Goal: Task Accomplishment & Management: Use online tool/utility

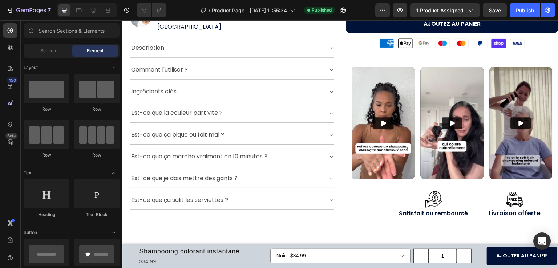
scroll to position [363, 0]
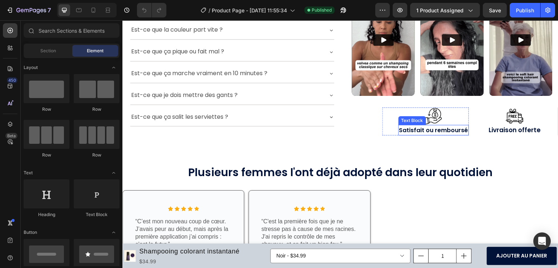
click at [435, 126] on strong "Satisfait ou remboursé" at bounding box center [433, 130] width 69 height 8
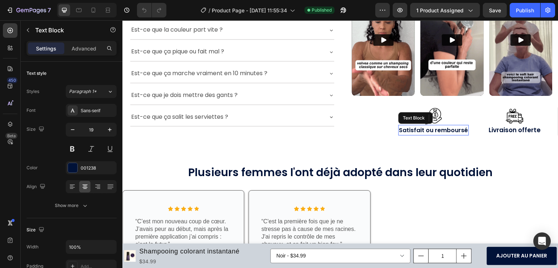
click at [435, 126] on strong "Satisfait ou remboursé" at bounding box center [433, 130] width 69 height 8
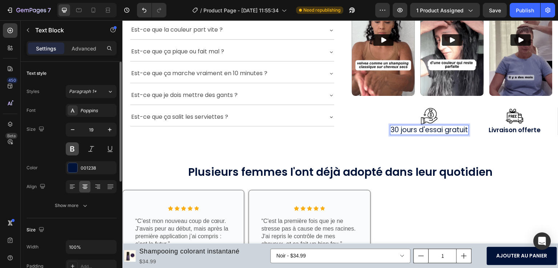
click at [73, 148] on button at bounding box center [72, 148] width 13 height 13
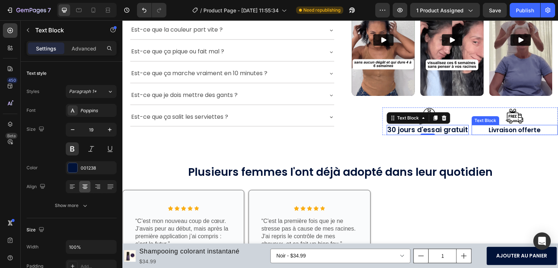
click at [508, 127] on strong "Livraison offerte" at bounding box center [515, 130] width 52 height 9
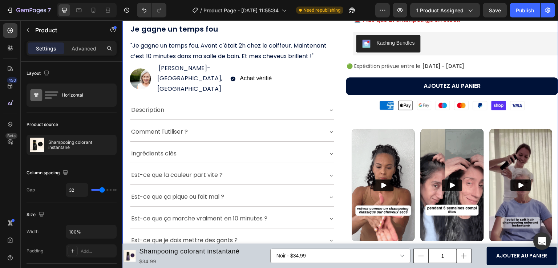
scroll to position [145, 0]
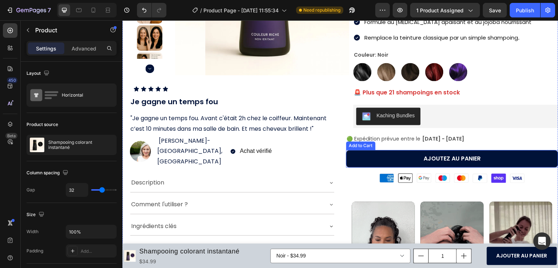
click at [364, 161] on button "AJOUTEZ AU PANIER" at bounding box center [452, 158] width 212 height 17
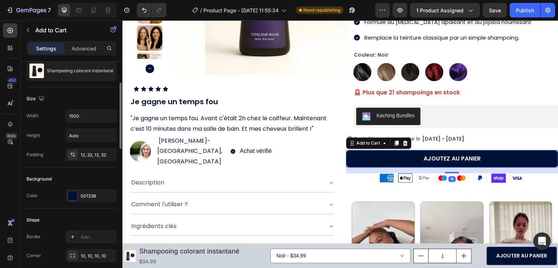
scroll to position [109, 0]
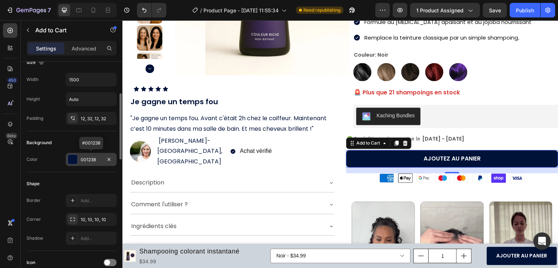
click at [72, 158] on div at bounding box center [72, 159] width 9 height 9
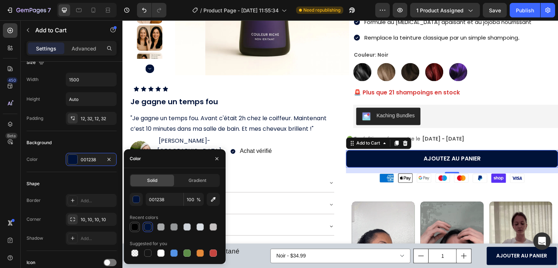
click at [132, 223] on div at bounding box center [134, 227] width 9 height 9
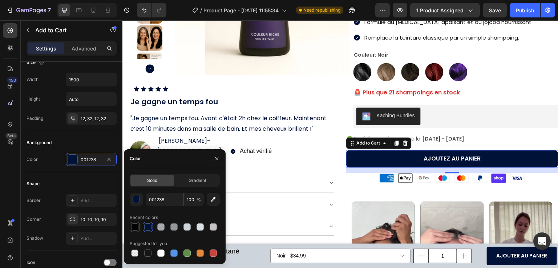
type input "000000"
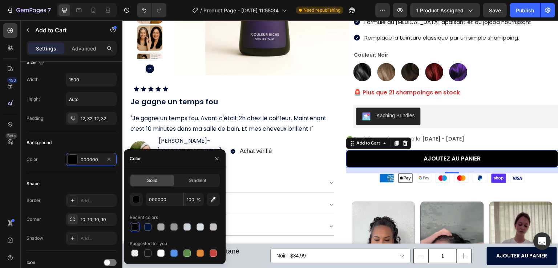
click at [133, 224] on div at bounding box center [134, 226] width 7 height 7
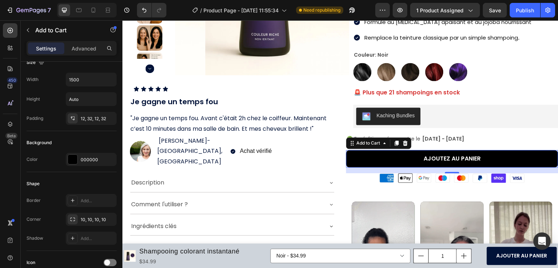
click at [0, 186] on div "450 Beta" at bounding box center [10, 144] width 21 height 248
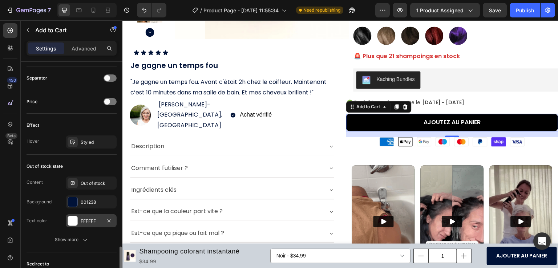
scroll to position [508, 0]
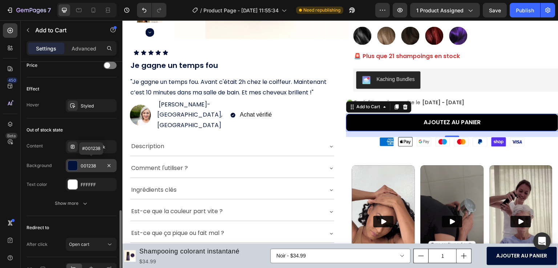
click at [70, 161] on div at bounding box center [72, 165] width 9 height 9
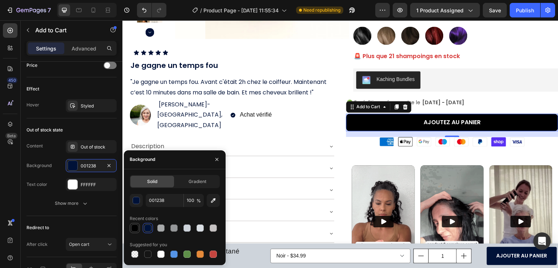
click at [133, 229] on div at bounding box center [134, 227] width 7 height 7
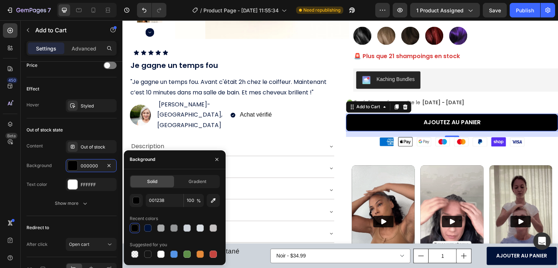
type input "000000"
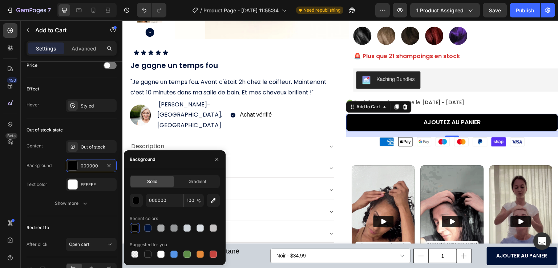
click at [0, 193] on div "450 Beta" at bounding box center [10, 144] width 21 height 248
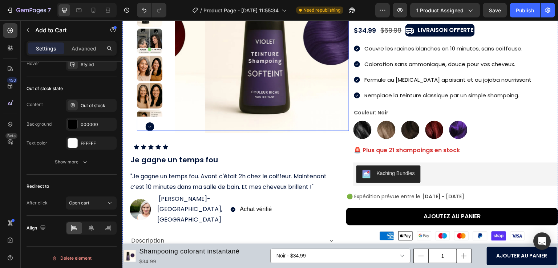
scroll to position [0, 0]
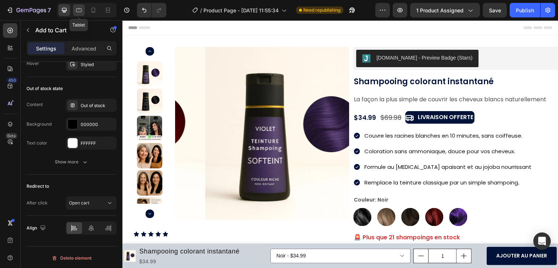
click at [76, 14] on div at bounding box center [79, 10] width 12 height 12
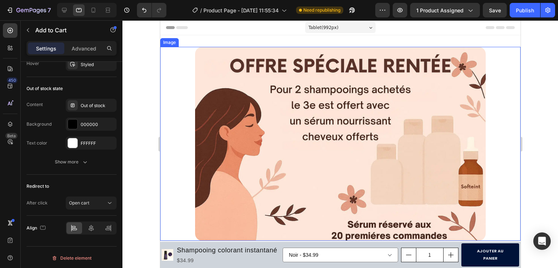
click at [294, 75] on img at bounding box center [340, 144] width 291 height 194
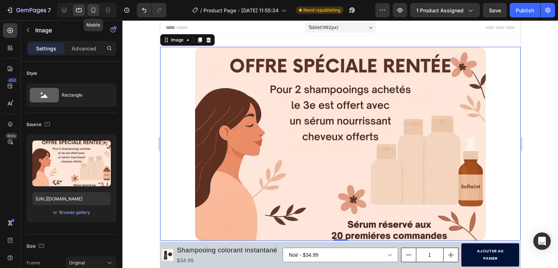
click at [90, 8] on icon at bounding box center [93, 10] width 7 height 7
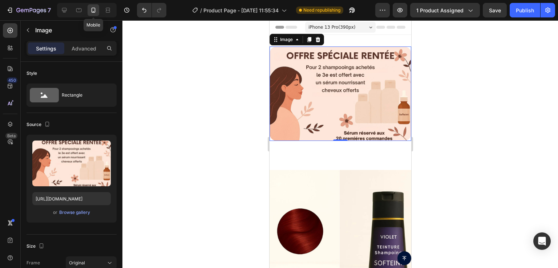
scroll to position [1, 0]
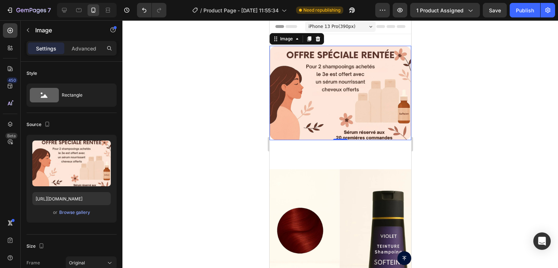
click at [162, 126] on div at bounding box center [339, 144] width 435 height 248
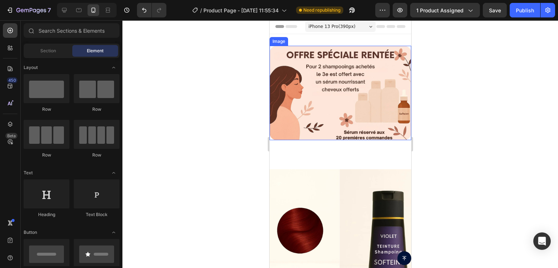
click at [339, 80] on img at bounding box center [340, 93] width 142 height 94
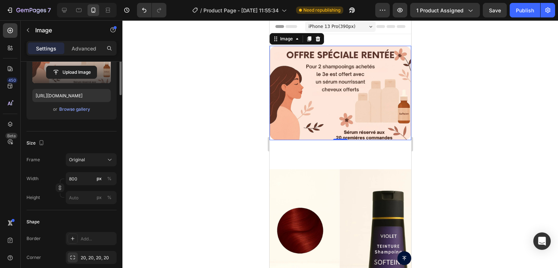
scroll to position [0, 0]
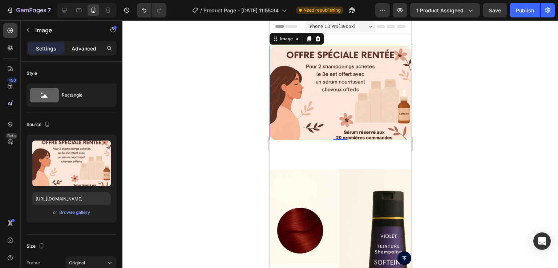
click at [85, 48] on p "Advanced" at bounding box center [84, 49] width 25 height 8
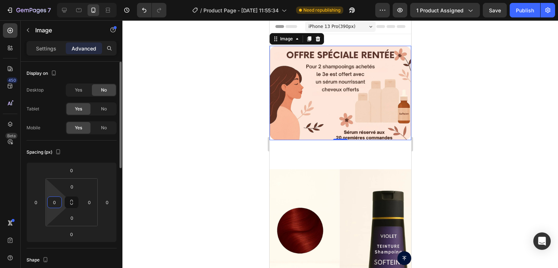
click at [55, 198] on input "0" at bounding box center [54, 202] width 11 height 11
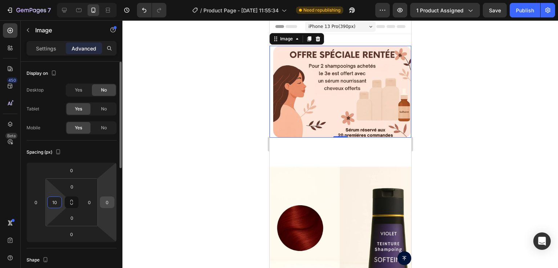
type input "10"
click at [106, 202] on input "0" at bounding box center [107, 202] width 11 height 11
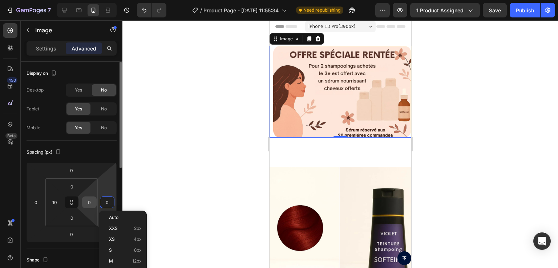
click at [88, 202] on input "0" at bounding box center [89, 202] width 11 height 11
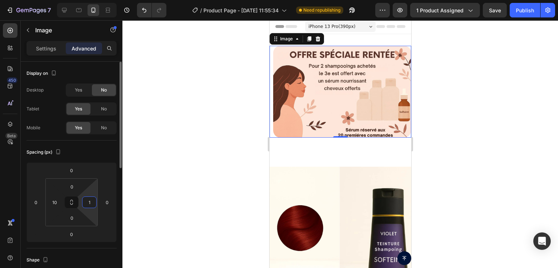
type input "10"
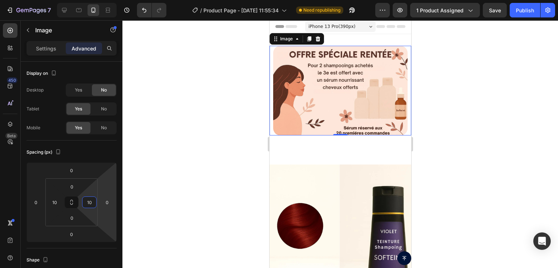
click at [204, 145] on div at bounding box center [339, 144] width 435 height 248
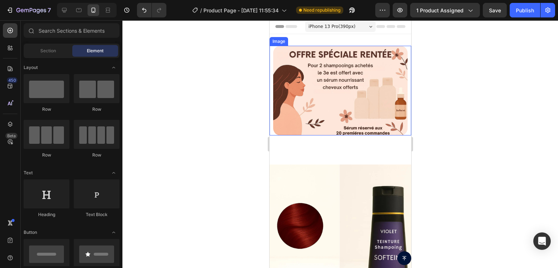
click at [325, 73] on img at bounding box center [340, 91] width 134 height 90
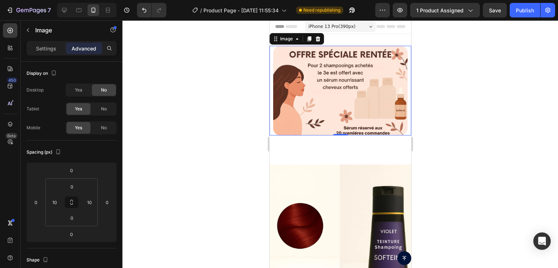
click at [157, 133] on div at bounding box center [339, 144] width 435 height 248
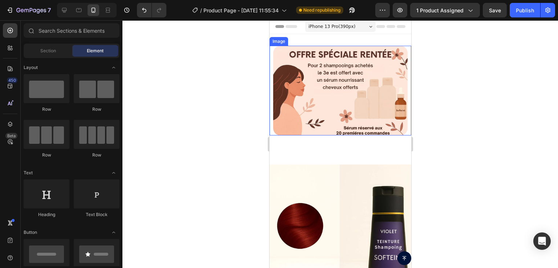
click at [339, 73] on img at bounding box center [340, 91] width 134 height 90
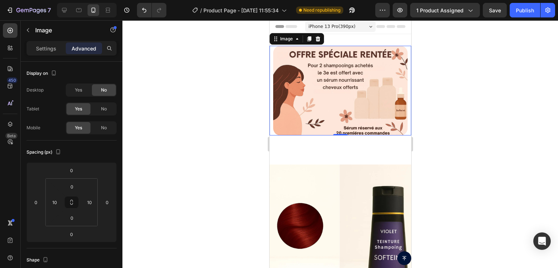
click at [178, 105] on div at bounding box center [339, 144] width 435 height 248
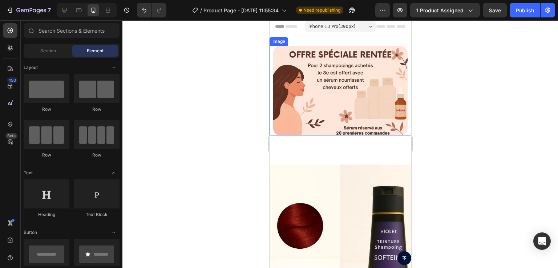
click at [338, 96] on img at bounding box center [340, 91] width 134 height 90
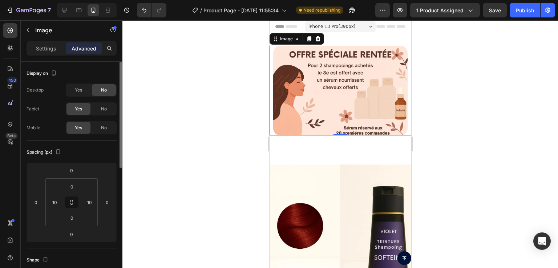
click at [80, 108] on span "Yes" at bounding box center [78, 109] width 7 height 7
click at [106, 108] on span "No" at bounding box center [104, 109] width 6 height 7
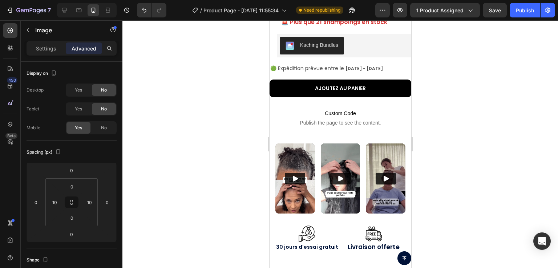
scroll to position [617, 0]
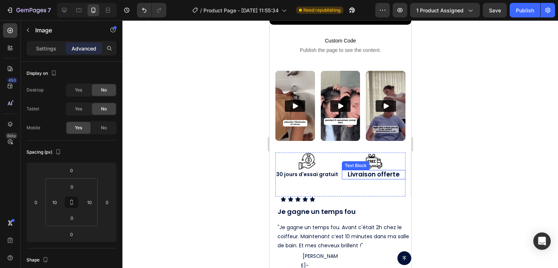
click at [365, 170] on strong "Livraison offerte" at bounding box center [373, 174] width 52 height 9
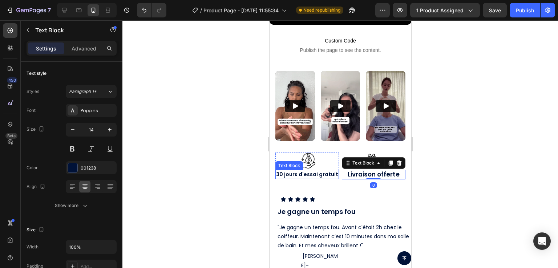
click at [317, 171] on p "30 jours d'essai gratuit" at bounding box center [307, 175] width 62 height 8
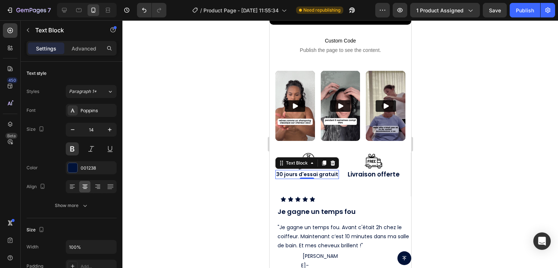
click at [277, 171] on p "30 jours d'essai gratuit" at bounding box center [307, 175] width 62 height 8
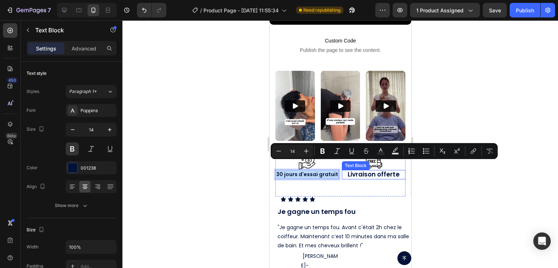
drag, startPoint x: 277, startPoint y: 166, endPoint x: 342, endPoint y: 165, distance: 64.7
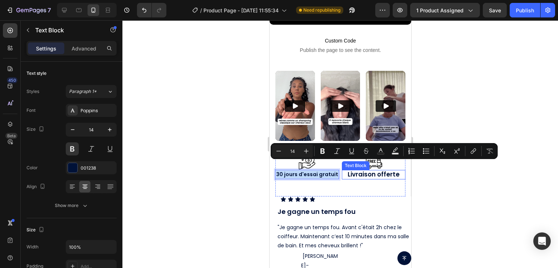
click at [342, 165] on div "Image 30 jours d'essai gratuit Text Block 0 Row Image Livraison offerte Text Bl…" at bounding box center [340, 175] width 130 height 44
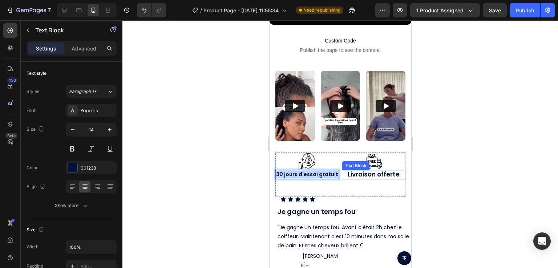
click at [347, 170] on strong "Livraison offerte" at bounding box center [373, 174] width 52 height 9
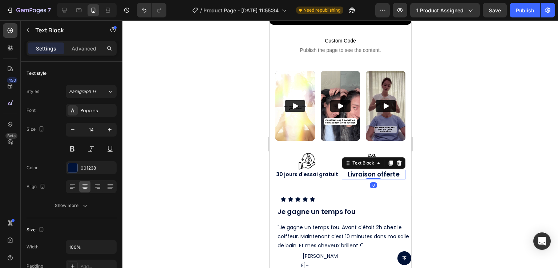
click at [347, 170] on strong "Livraison offerte" at bounding box center [373, 174] width 52 height 9
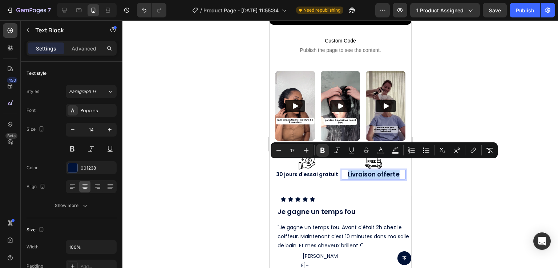
drag, startPoint x: 343, startPoint y: 165, endPoint x: 496, endPoint y: 158, distance: 152.7
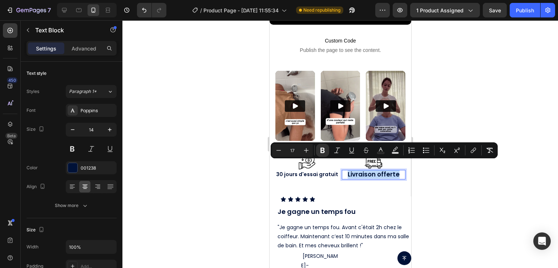
click at [391, 170] on strong "Livraison offerte" at bounding box center [373, 174] width 52 height 9
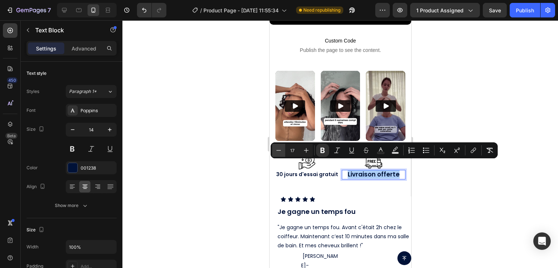
click at [274, 147] on button "Minus" at bounding box center [278, 150] width 13 height 13
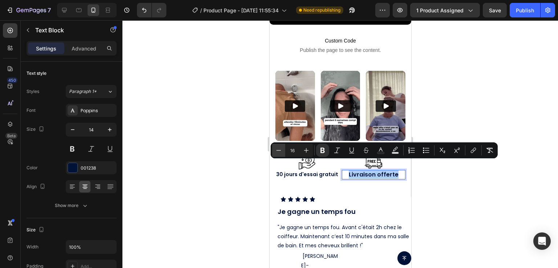
click at [274, 147] on button "Minus" at bounding box center [278, 150] width 13 height 13
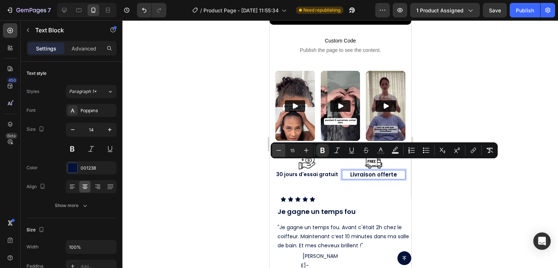
click at [274, 147] on button "Minus" at bounding box center [278, 150] width 13 height 13
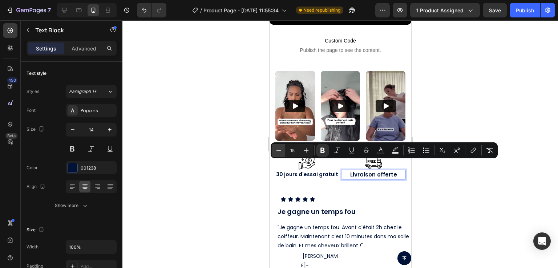
type input "14"
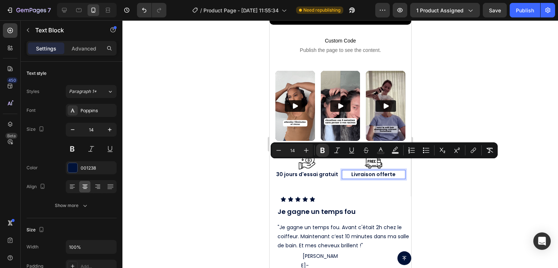
click at [187, 142] on div at bounding box center [339, 144] width 435 height 248
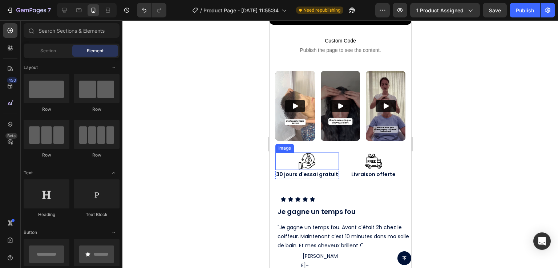
click at [313, 153] on img at bounding box center [306, 161] width 17 height 17
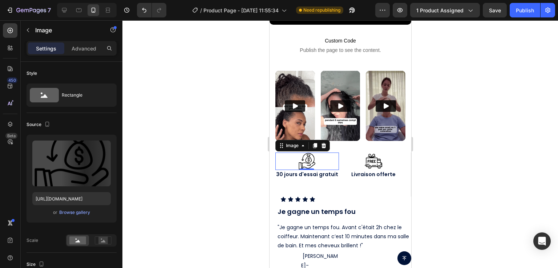
click at [377, 154] on img at bounding box center [372, 161] width 17 height 17
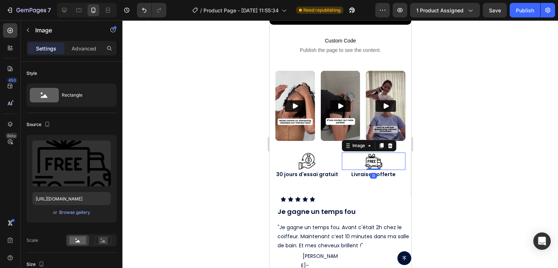
click at [169, 159] on div at bounding box center [339, 144] width 435 height 248
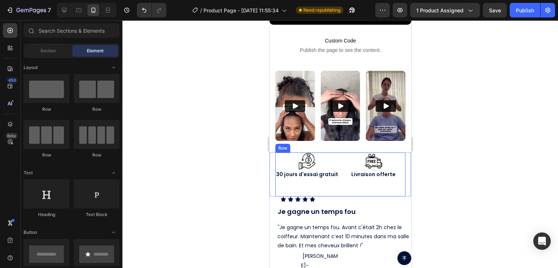
click at [161, 186] on div at bounding box center [339, 144] width 435 height 248
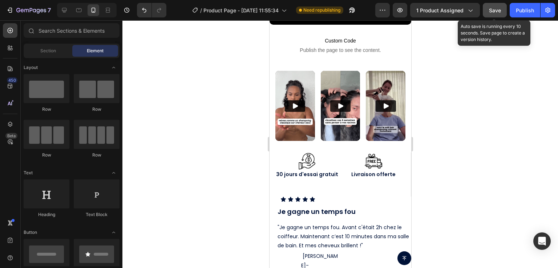
click at [501, 11] on button "Save" at bounding box center [495, 10] width 24 height 15
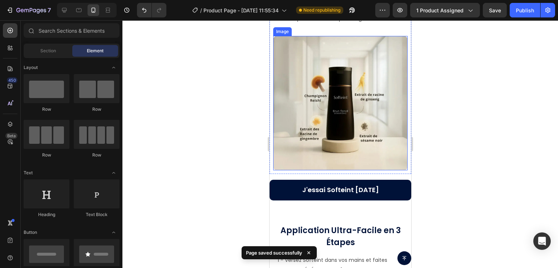
scroll to position [2131, 0]
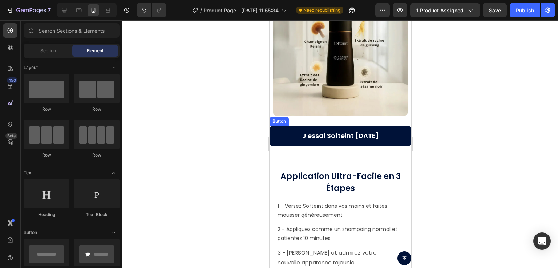
click at [397, 127] on button "J'essai Softeint [DATE]" at bounding box center [340, 136] width 142 height 20
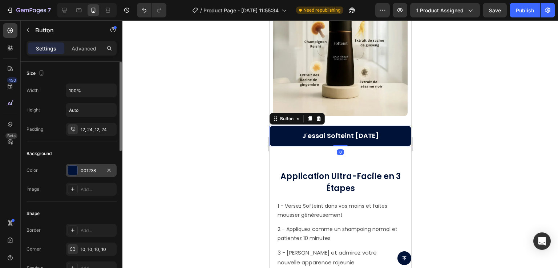
click at [70, 172] on div at bounding box center [72, 170] width 9 height 9
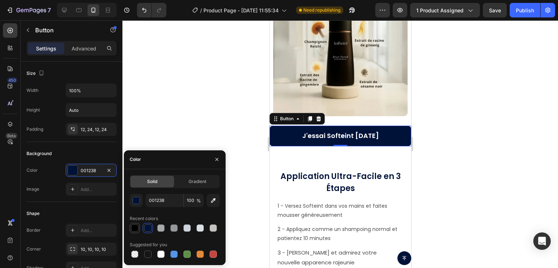
click at [132, 229] on div at bounding box center [134, 227] width 7 height 7
type input "000000"
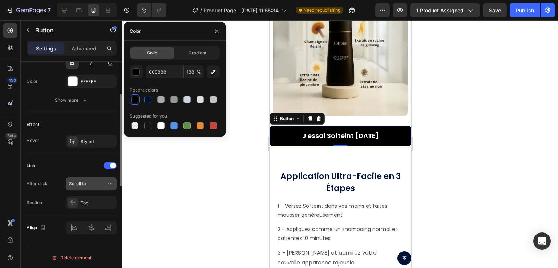
scroll to position [258, 0]
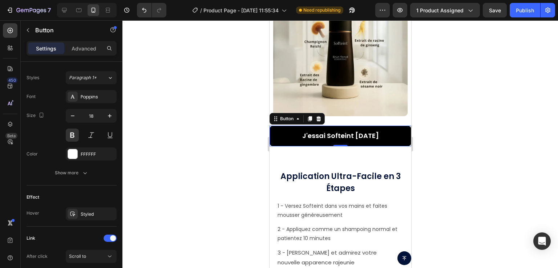
click at [0, 169] on div "450 Beta" at bounding box center [10, 144] width 21 height 248
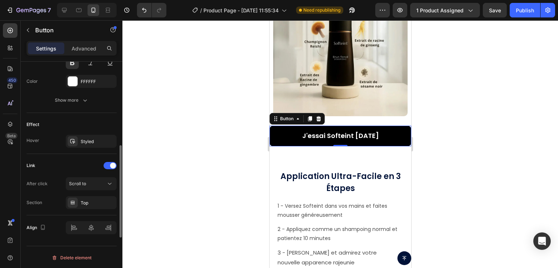
scroll to position [294, 0]
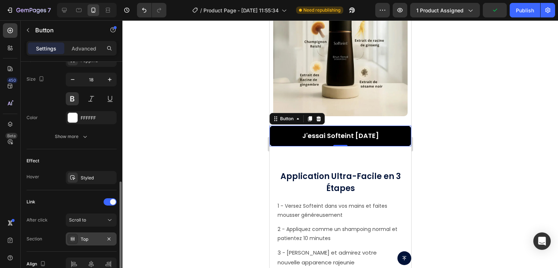
click at [87, 238] on div "Top" at bounding box center [91, 239] width 21 height 7
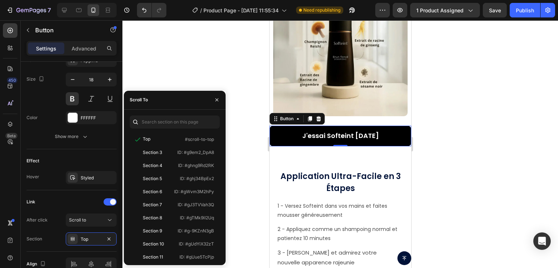
click at [14, 181] on div "450 Beta" at bounding box center [10, 119] width 15 height 192
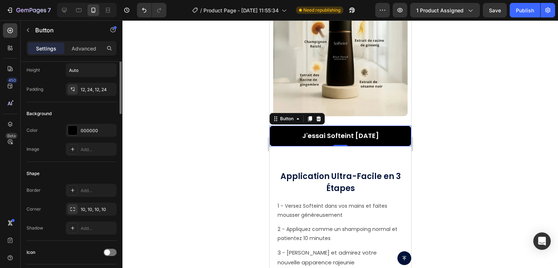
scroll to position [0, 0]
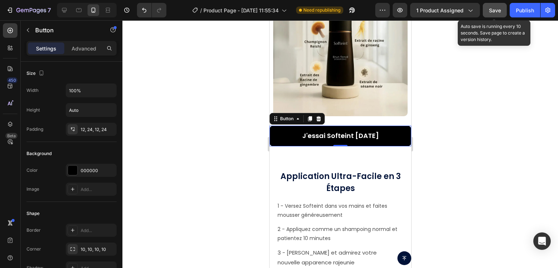
click at [489, 8] on span "Save" at bounding box center [495, 10] width 12 height 6
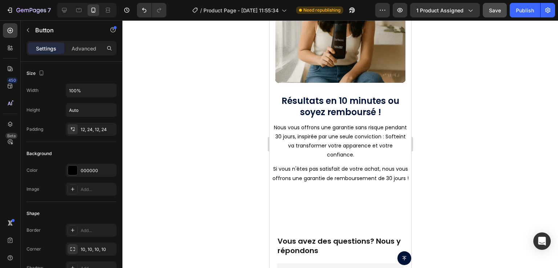
scroll to position [3257, 0]
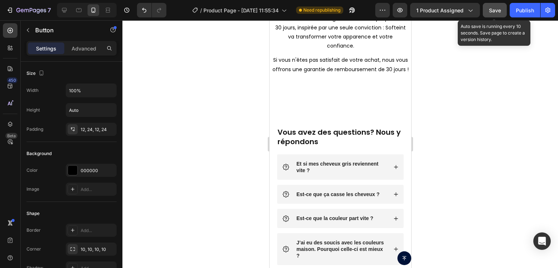
click at [490, 10] on span "Save" at bounding box center [495, 10] width 12 height 6
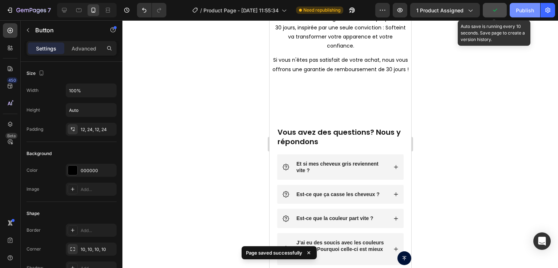
click at [516, 9] on div "Publish" at bounding box center [525, 11] width 18 height 8
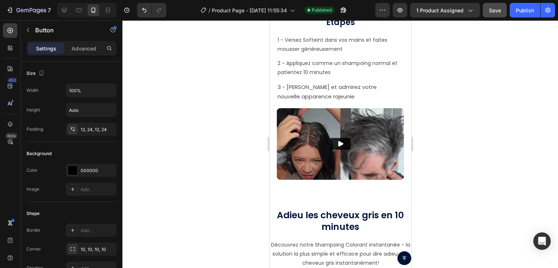
scroll to position [2277, 0]
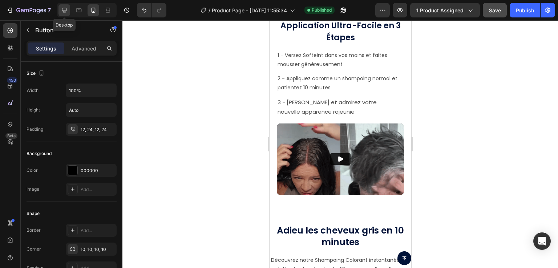
click at [67, 5] on div at bounding box center [64, 10] width 12 height 12
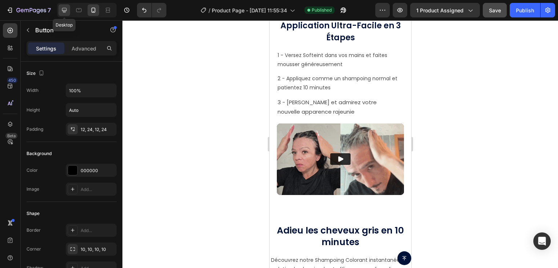
type input "Auto"
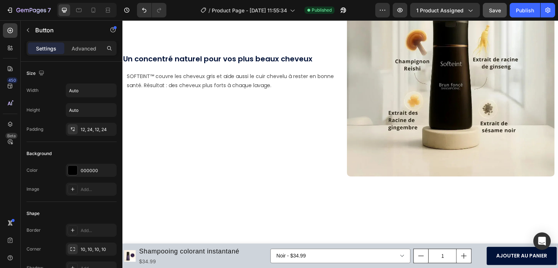
scroll to position [1837, 0]
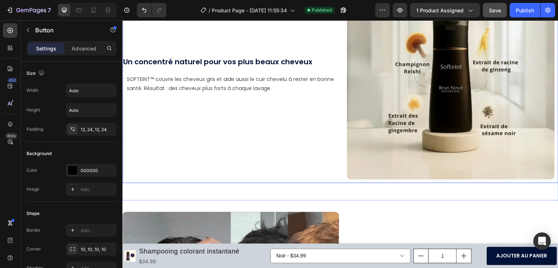
click at [293, 123] on div "Un concentré naturel pour vos plus beaux cheveux Heading SOFTEINT™ couvre les c…" at bounding box center [229, 77] width 215 height 211
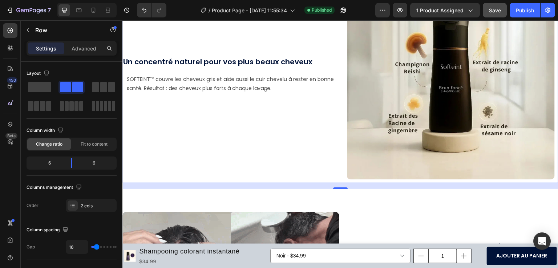
click at [270, 140] on div "Un concentré naturel pour vos plus beaux cheveux Heading SOFTEINT™ couvre les c…" at bounding box center [229, 77] width 215 height 211
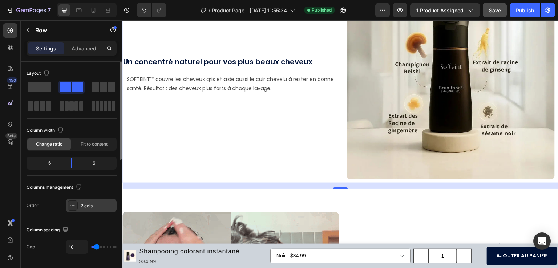
click at [92, 203] on div "2 cols" at bounding box center [98, 206] width 34 height 7
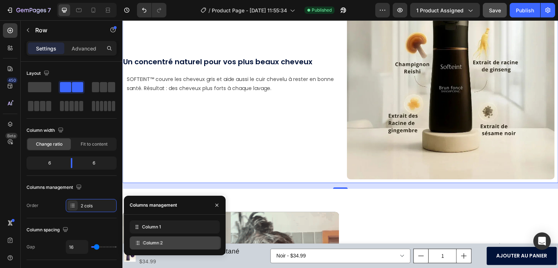
drag, startPoint x: 159, startPoint y: 228, endPoint x: 160, endPoint y: 244, distance: 16.0
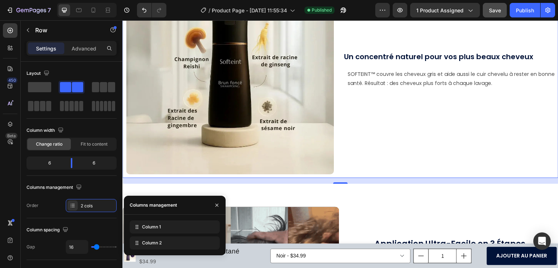
scroll to position [1764, 0]
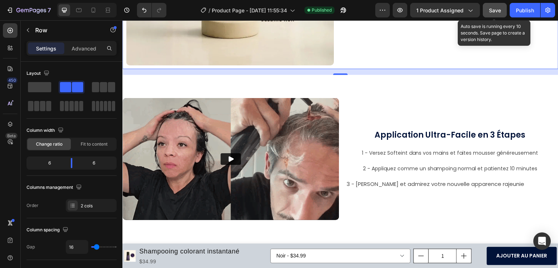
click at [496, 11] on span "Save" at bounding box center [495, 10] width 12 height 6
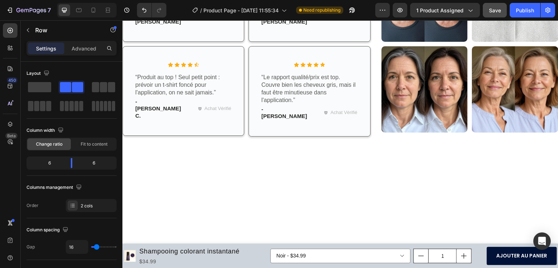
scroll to position [348, 0]
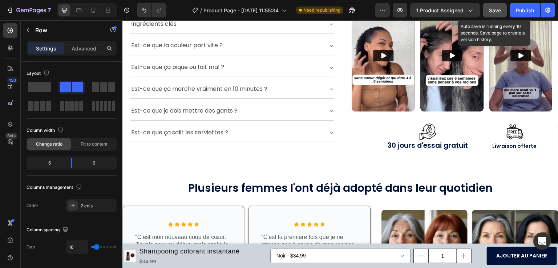
click at [494, 5] on button "Save" at bounding box center [495, 10] width 24 height 15
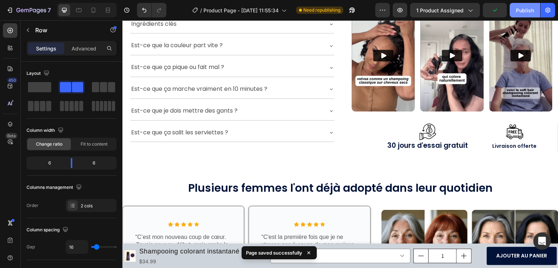
click at [519, 10] on div "Publish" at bounding box center [525, 11] width 18 height 8
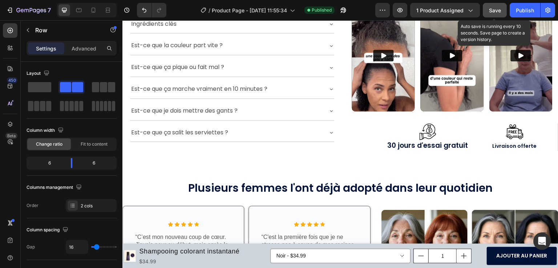
click at [504, 5] on button "Save" at bounding box center [495, 10] width 24 height 15
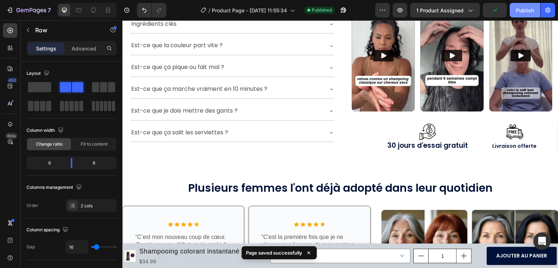
click at [518, 15] on button "Publish" at bounding box center [525, 10] width 31 height 15
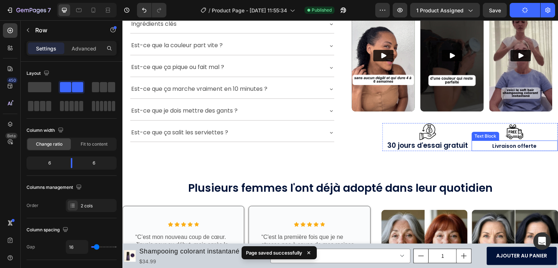
click at [500, 145] on strong "Livraison offerte" at bounding box center [514, 145] width 44 height 7
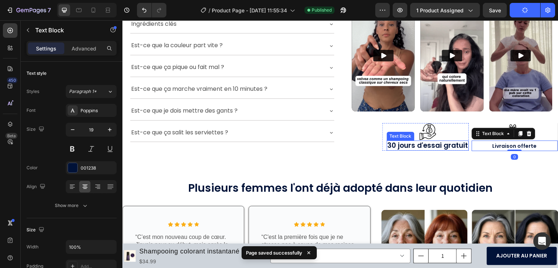
click at [429, 143] on p "30 jours d'essai gratuit" at bounding box center [428, 145] width 81 height 9
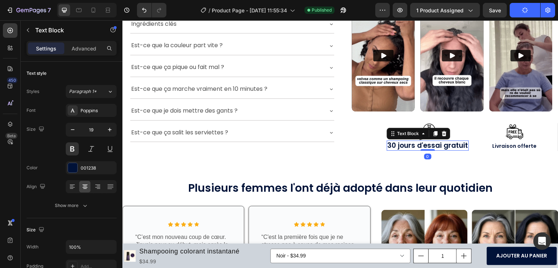
click at [388, 141] on p "30 jours d'essai gratuit" at bounding box center [428, 145] width 81 height 9
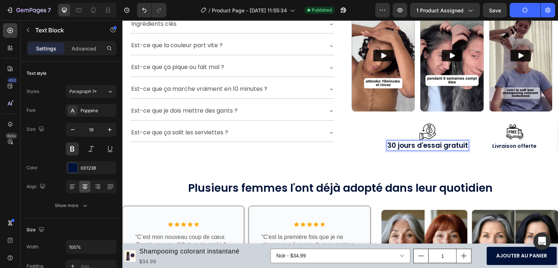
click at [388, 142] on p "30 jours d'essai gratuit" at bounding box center [428, 145] width 81 height 9
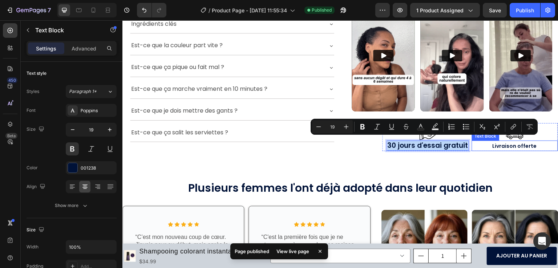
drag, startPoint x: 385, startPoint y: 142, endPoint x: 468, endPoint y: 146, distance: 83.3
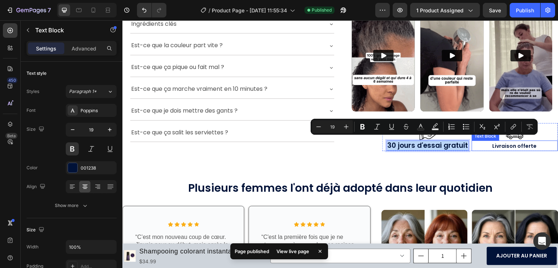
click at [468, 146] on div "Image 30 jours d'essai gratuit Text Block 0 Row Image Livraison offerte Text Bl…" at bounding box center [469, 137] width 175 height 28
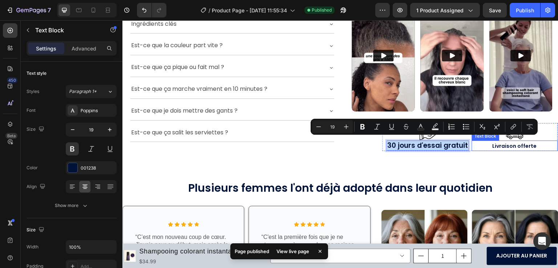
click at [484, 142] on p "Livraison offerte" at bounding box center [515, 145] width 85 height 9
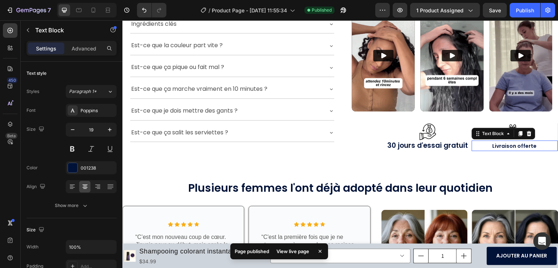
click at [484, 142] on p "Livraison offerte" at bounding box center [515, 145] width 85 height 9
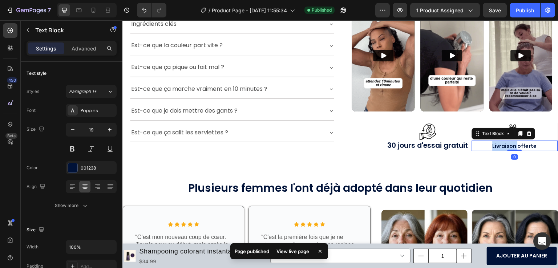
click at [484, 142] on p "Livraison offerte" at bounding box center [515, 145] width 85 height 9
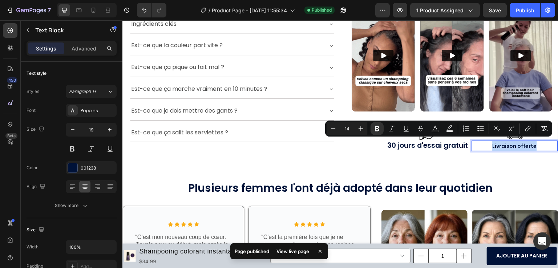
click at [484, 142] on p "Livraison offerte" at bounding box center [515, 145] width 85 height 9
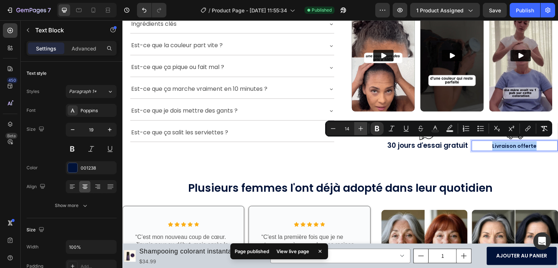
click at [359, 130] on icon "Editor contextual toolbar" at bounding box center [360, 128] width 7 height 7
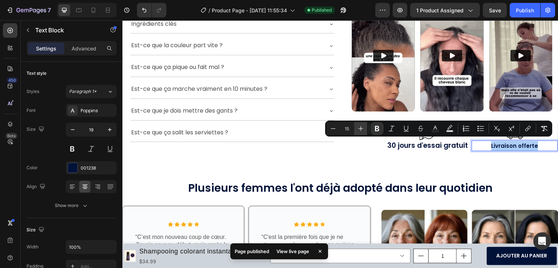
click at [359, 130] on icon "Editor contextual toolbar" at bounding box center [360, 128] width 7 height 7
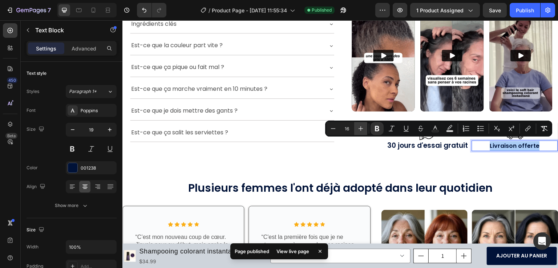
click at [359, 130] on icon "Editor contextual toolbar" at bounding box center [360, 128] width 7 height 7
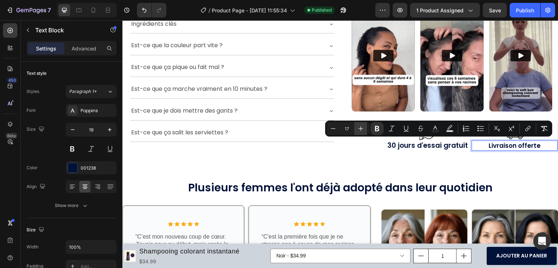
click at [359, 130] on icon "Editor contextual toolbar" at bounding box center [360, 128] width 7 height 7
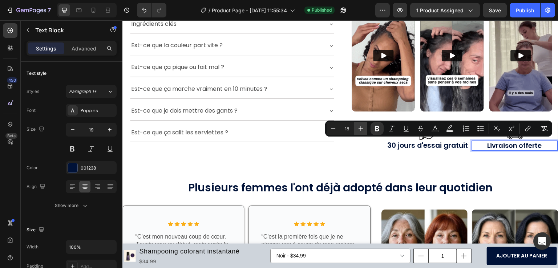
click at [359, 130] on icon "Editor contextual toolbar" at bounding box center [360, 128] width 7 height 7
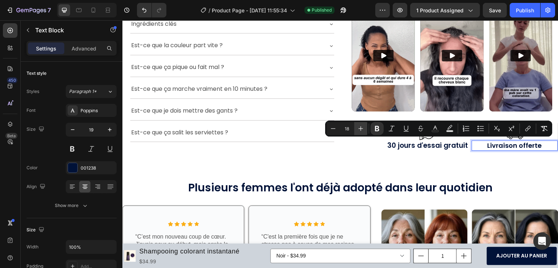
type input "19"
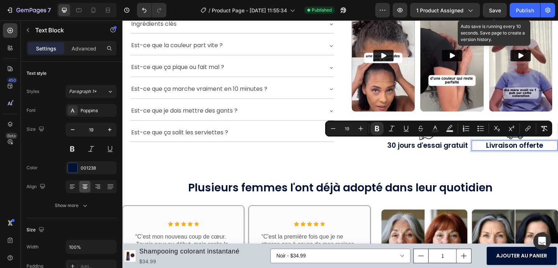
click at [491, 7] on span "Save" at bounding box center [495, 10] width 12 height 6
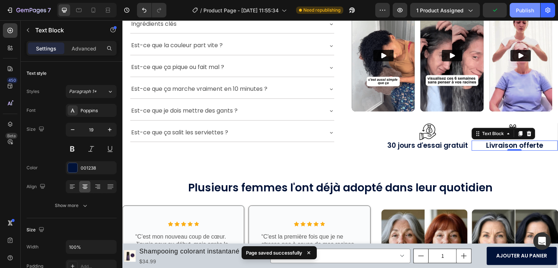
click at [522, 9] on div "Publish" at bounding box center [525, 11] width 18 height 8
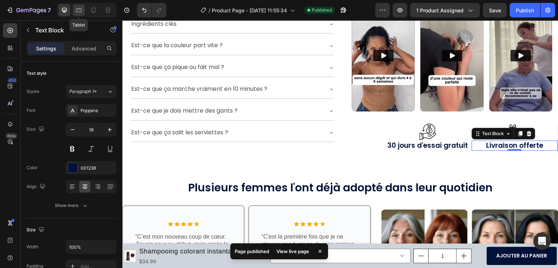
click at [78, 7] on icon at bounding box center [78, 10] width 7 height 7
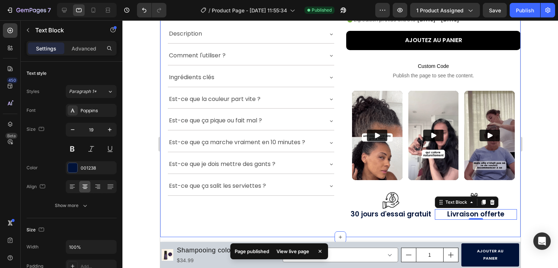
scroll to position [494, 0]
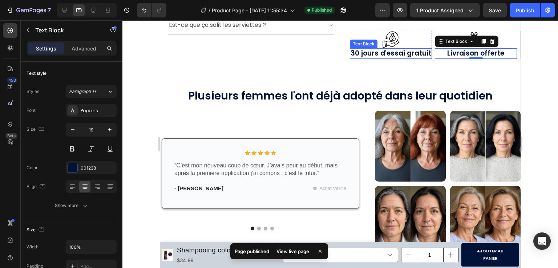
click at [353, 50] on p "30 jours d'essai gratuit" at bounding box center [390, 53] width 81 height 9
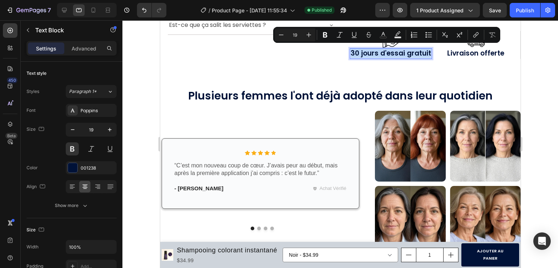
drag, startPoint x: 347, startPoint y: 49, endPoint x: 420, endPoint y: 50, distance: 72.6
click at [420, 50] on p "30 jours d'essai gratuit" at bounding box center [390, 53] width 81 height 9
click at [321, 33] on button "Bold" at bounding box center [325, 34] width 13 height 13
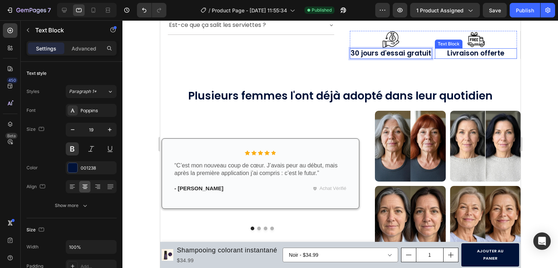
click at [447, 53] on strong "Livraison offerte" at bounding box center [475, 53] width 57 height 10
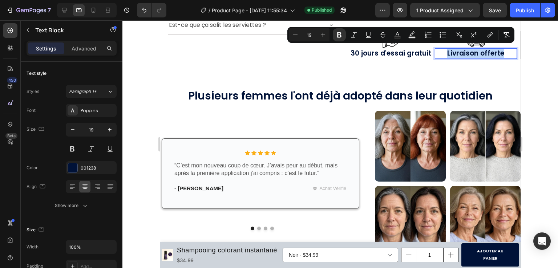
drag, startPoint x: 442, startPoint y: 52, endPoint x: 448, endPoint y: 49, distance: 7.0
click at [503, 52] on p "Livraison offerte" at bounding box center [475, 53] width 81 height 9
click at [90, 13] on icon at bounding box center [93, 10] width 7 height 7
type input "14"
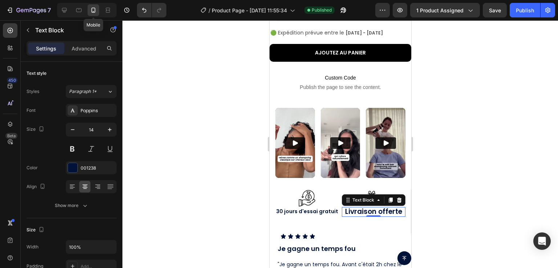
scroll to position [647, 0]
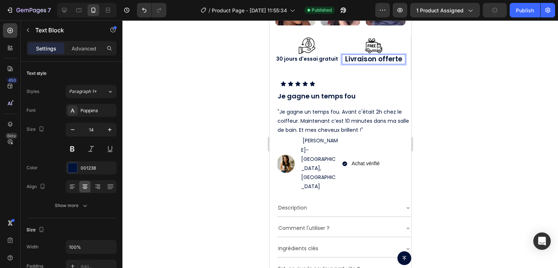
click at [141, 88] on div at bounding box center [339, 144] width 435 height 248
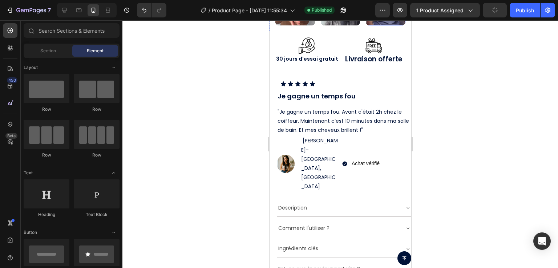
scroll to position [574, 0]
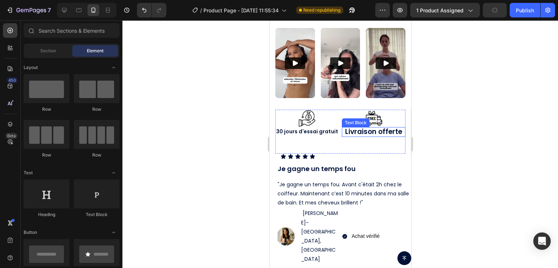
click at [341, 127] on div "Livraison offerte" at bounding box center [373, 132] width 64 height 10
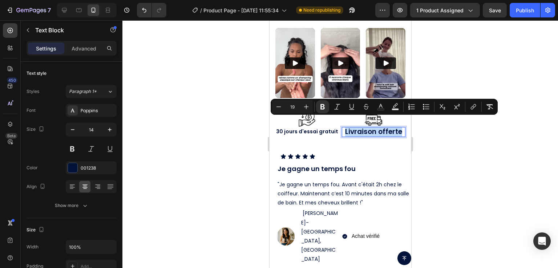
drag, startPoint x: 341, startPoint y: 122, endPoint x: 394, endPoint y: 121, distance: 53.8
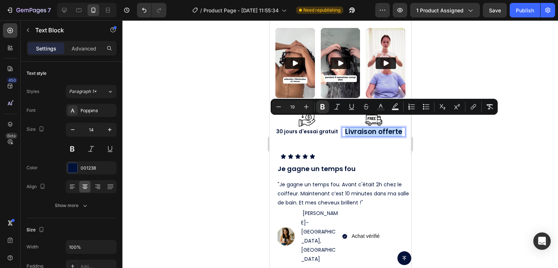
click at [394, 127] on strong "Livraison offerte" at bounding box center [373, 132] width 57 height 10
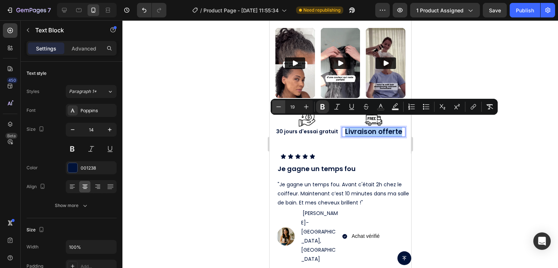
click at [280, 109] on icon "Editor contextual toolbar" at bounding box center [278, 106] width 7 height 7
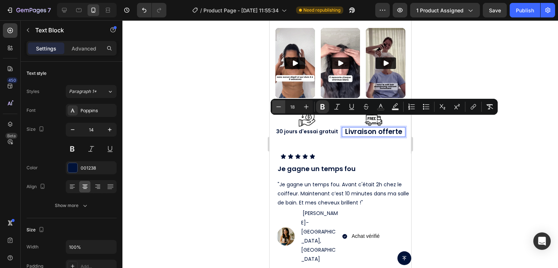
click at [280, 109] on icon "Editor contextual toolbar" at bounding box center [278, 106] width 7 height 7
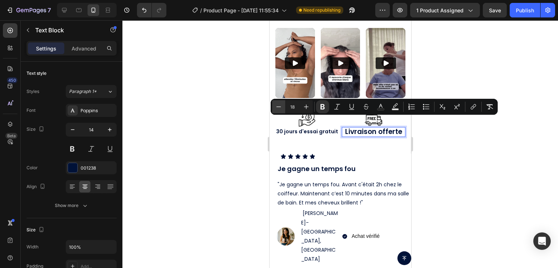
type input "17"
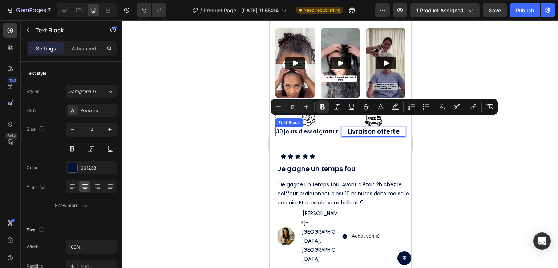
click at [281, 128] on strong "30 jours d'essai gratuit" at bounding box center [307, 131] width 62 height 7
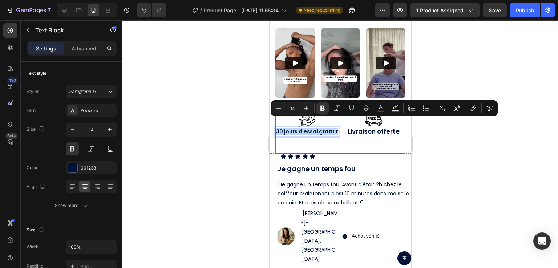
drag, startPoint x: 276, startPoint y: 122, endPoint x: 338, endPoint y: 123, distance: 61.4
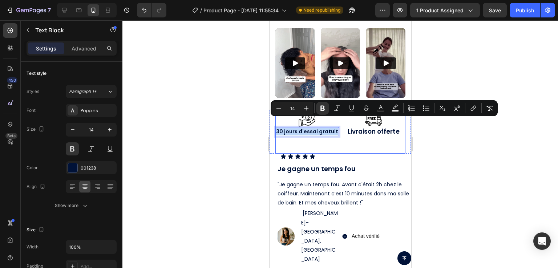
click at [338, 123] on div "Image 30 jours d'essai gratuit Text Block 0 Row Image Livraison offerte Text Bl…" at bounding box center [340, 132] width 130 height 44
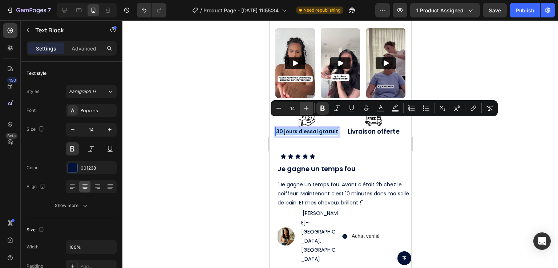
click at [304, 108] on icon "Editor contextual toolbar" at bounding box center [306, 108] width 7 height 7
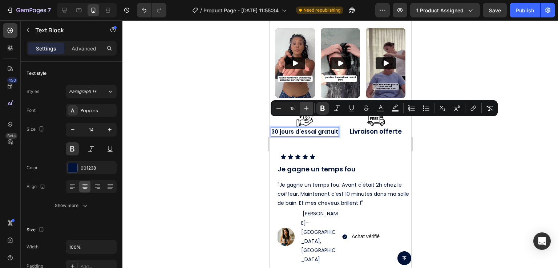
click at [304, 108] on icon "Editor contextual toolbar" at bounding box center [306, 108] width 5 height 5
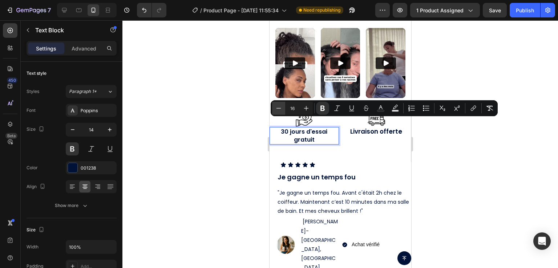
click at [277, 110] on icon "Editor contextual toolbar" at bounding box center [278, 108] width 7 height 7
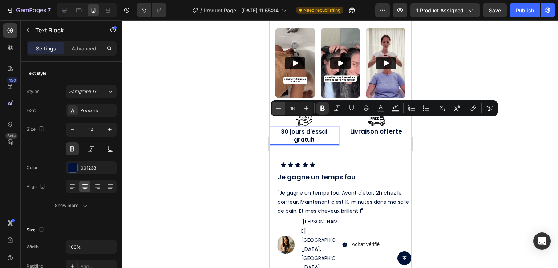
type input "15"
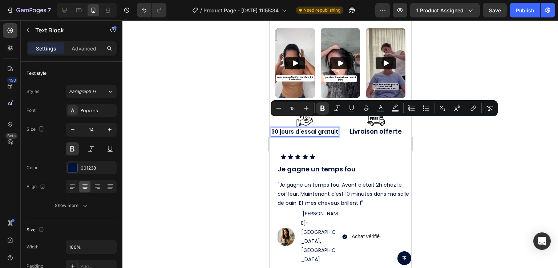
click at [210, 113] on div at bounding box center [339, 144] width 435 height 248
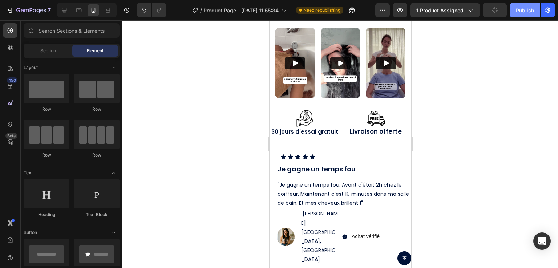
click at [518, 10] on div "Publish" at bounding box center [525, 11] width 18 height 8
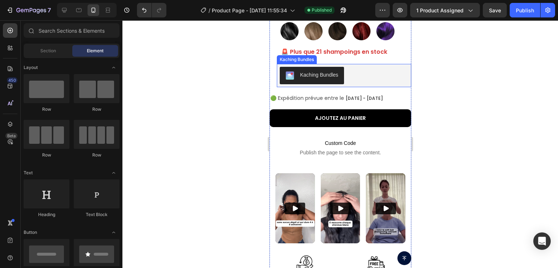
scroll to position [465, 0]
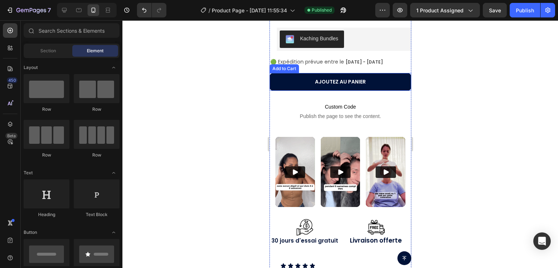
click at [300, 76] on button "AJOUTEZ AU PANIER" at bounding box center [340, 82] width 142 height 18
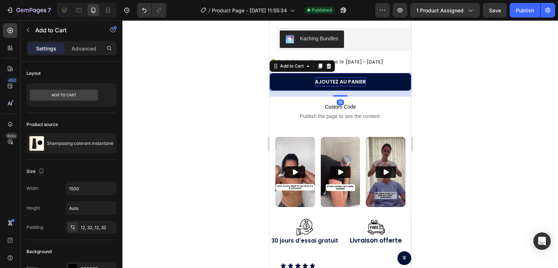
click at [315, 77] on div "AJOUTEZ AU PANIER" at bounding box center [340, 81] width 51 height 9
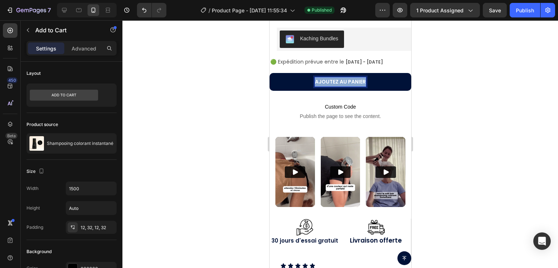
drag, startPoint x: 313, startPoint y: 75, endPoint x: 369, endPoint y: 75, distance: 55.2
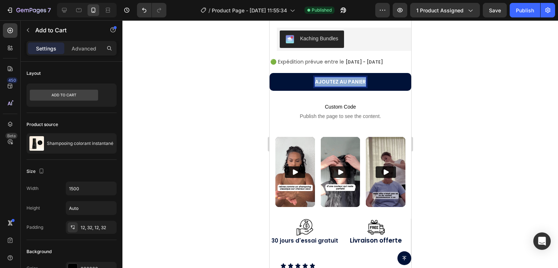
click at [369, 75] on button "AJOUTEZ AU PANIER" at bounding box center [340, 82] width 142 height 18
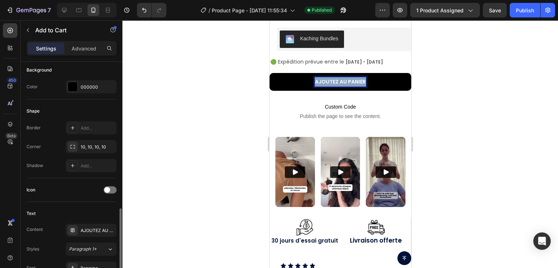
scroll to position [291, 0]
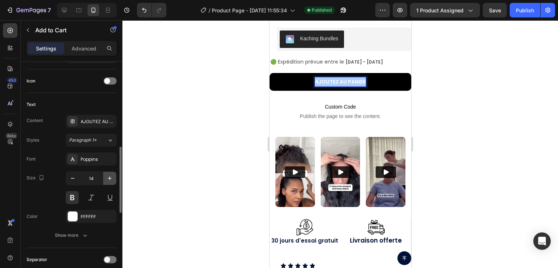
click at [112, 175] on icon "button" at bounding box center [109, 178] width 7 height 7
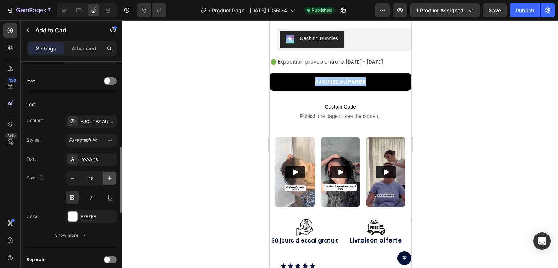
click at [112, 175] on icon "button" at bounding box center [109, 178] width 7 height 7
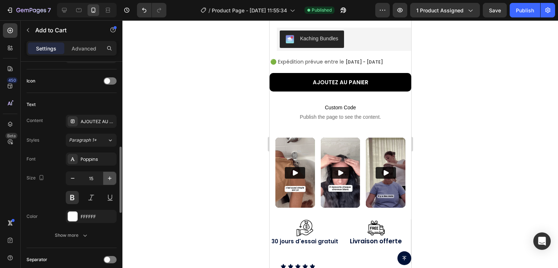
click at [112, 175] on icon "button" at bounding box center [109, 178] width 7 height 7
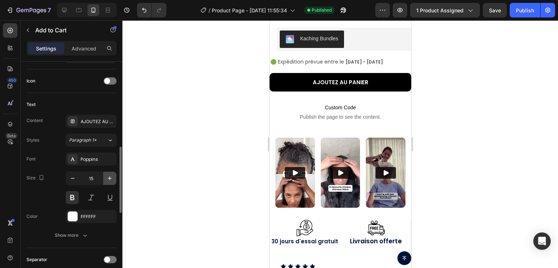
click at [112, 175] on icon "button" at bounding box center [109, 178] width 7 height 7
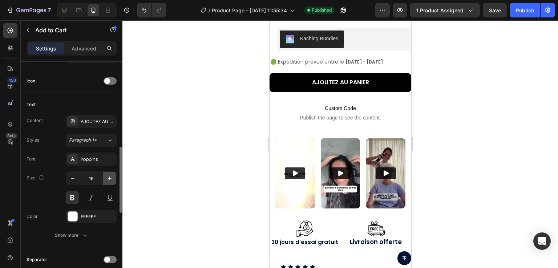
click at [112, 175] on icon "button" at bounding box center [109, 178] width 7 height 7
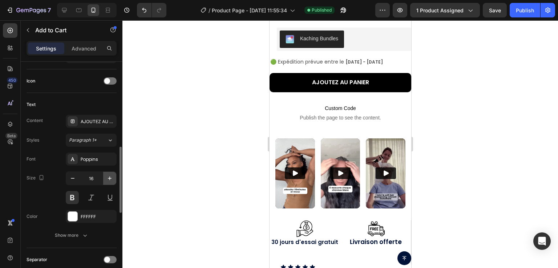
click at [112, 175] on icon "button" at bounding box center [109, 178] width 7 height 7
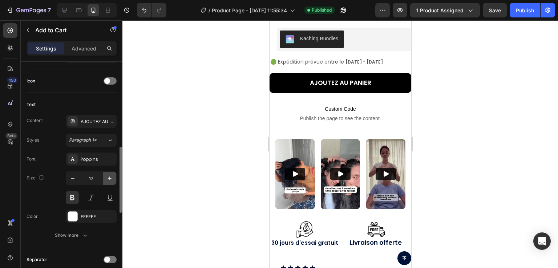
click at [112, 175] on icon "button" at bounding box center [109, 178] width 7 height 7
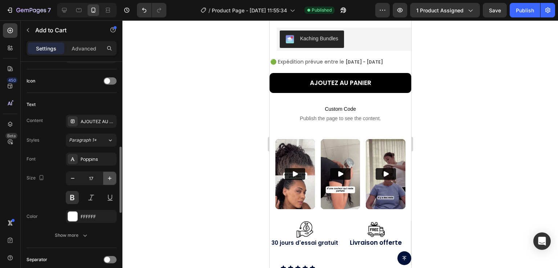
type input "18"
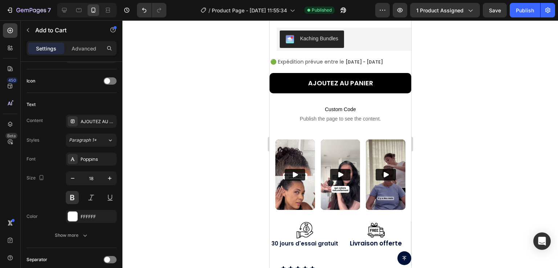
click at [193, 115] on div at bounding box center [339, 144] width 435 height 248
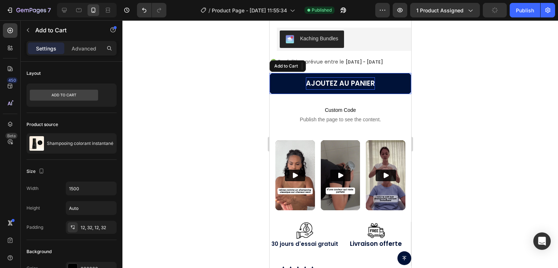
click at [306, 77] on p "AJOUTEZ AU PANIER" at bounding box center [339, 83] width 69 height 12
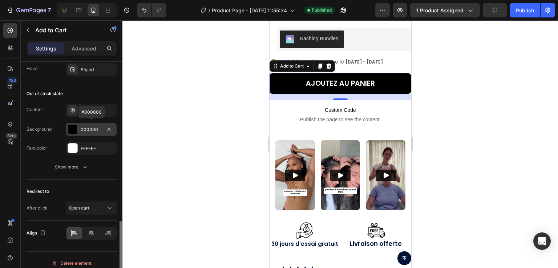
scroll to position [550, 0]
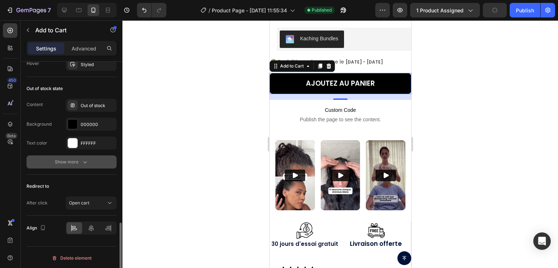
click at [82, 159] on icon "button" at bounding box center [84, 161] width 7 height 7
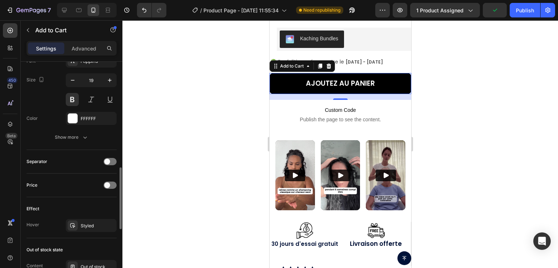
scroll to position [461, 0]
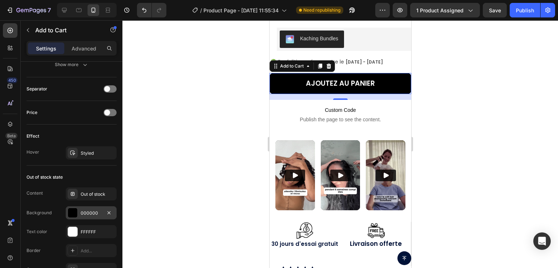
click at [84, 212] on div "000000" at bounding box center [91, 213] width 21 height 7
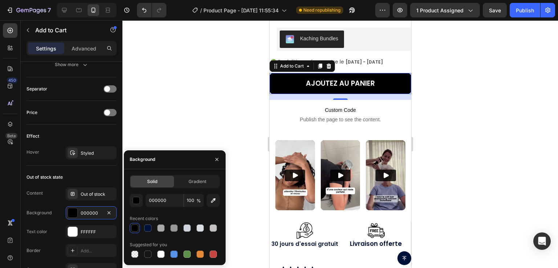
click at [135, 228] on div at bounding box center [134, 227] width 7 height 7
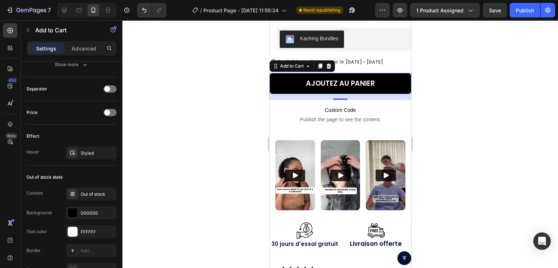
click at [0, 174] on div "450 Beta" at bounding box center [10, 144] width 21 height 248
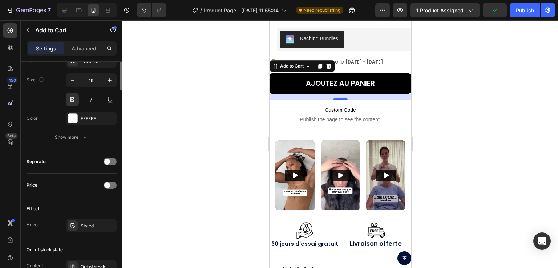
scroll to position [280, 0]
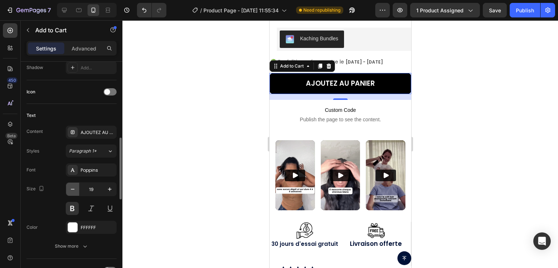
click at [75, 186] on icon "button" at bounding box center [72, 189] width 7 height 7
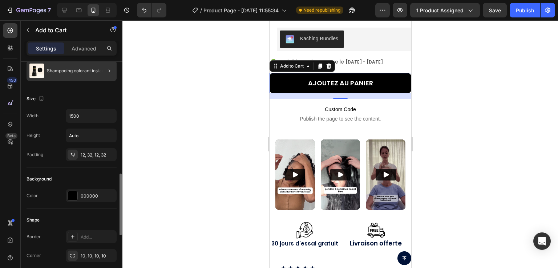
scroll to position [145, 0]
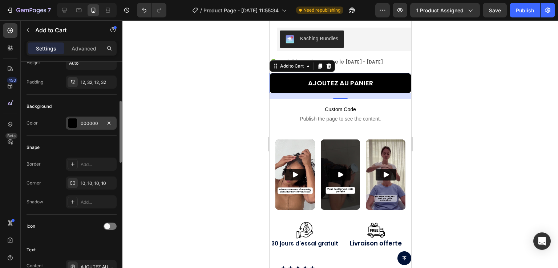
click at [86, 126] on div "000000" at bounding box center [91, 123] width 51 height 13
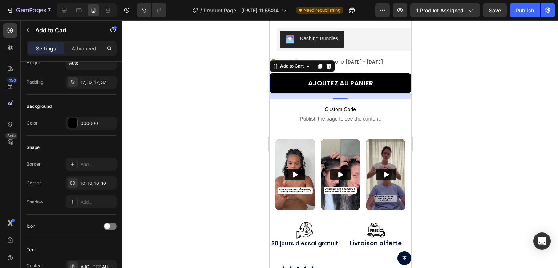
click at [0, 200] on div "450 Beta" at bounding box center [10, 144] width 21 height 248
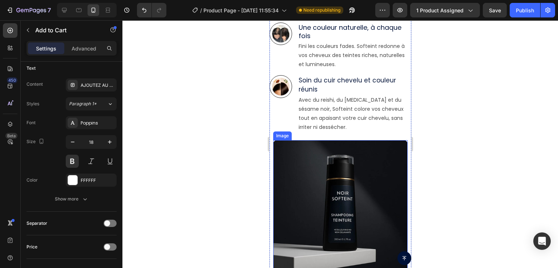
scroll to position [1337, 0]
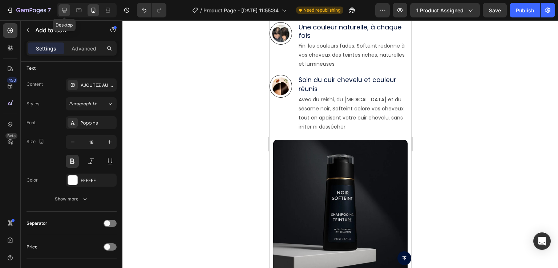
click at [62, 7] on icon at bounding box center [64, 10] width 7 height 7
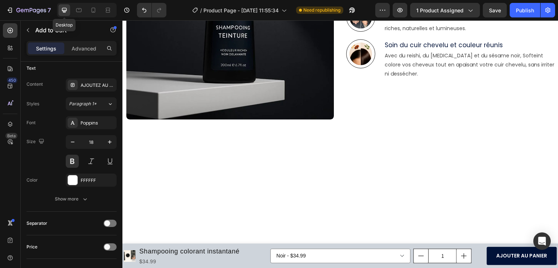
type input "16"
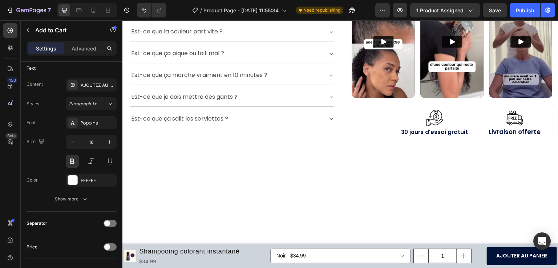
scroll to position [185, 0]
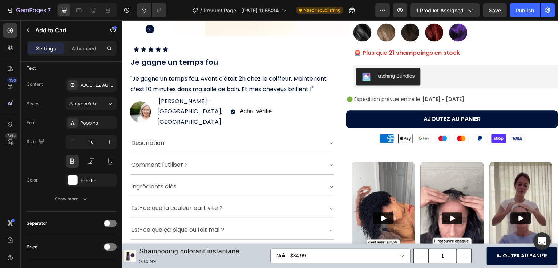
click at [370, 117] on button "AJOUTEZ AU PANIER" at bounding box center [452, 118] width 212 height 17
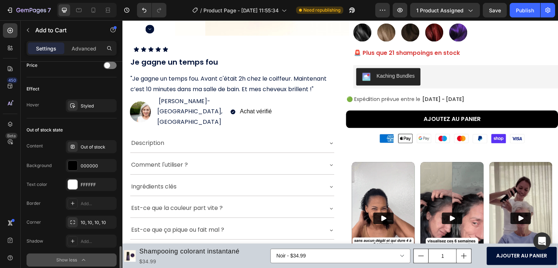
scroll to position [607, 0]
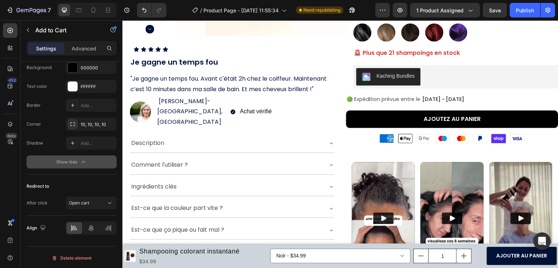
click at [70, 158] on div "Show less" at bounding box center [71, 161] width 31 height 7
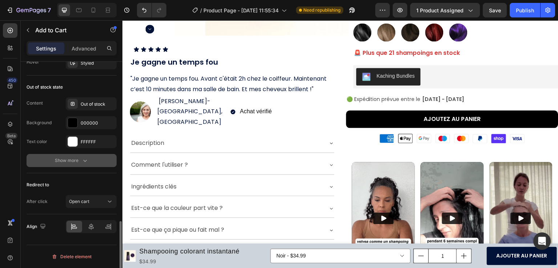
scroll to position [550, 0]
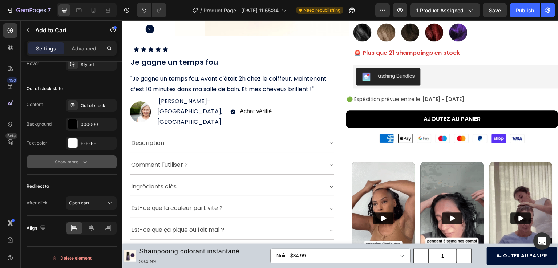
click at [70, 158] on div "Show more" at bounding box center [72, 161] width 34 height 7
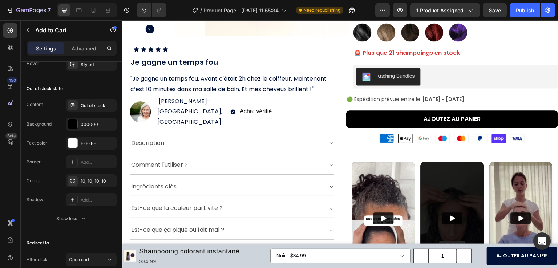
scroll to position [607, 0]
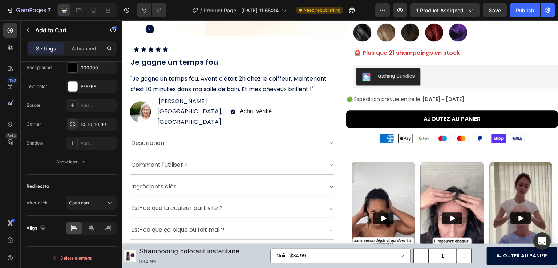
click at [53, 153] on div "Border Add... Corner 10, 10, 10, 10 Shadow Add... Show less" at bounding box center [72, 134] width 90 height 70
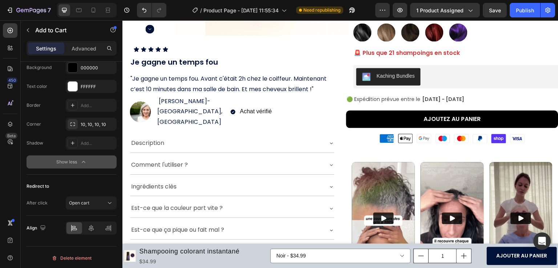
click at [54, 163] on button "Show less" at bounding box center [72, 161] width 90 height 13
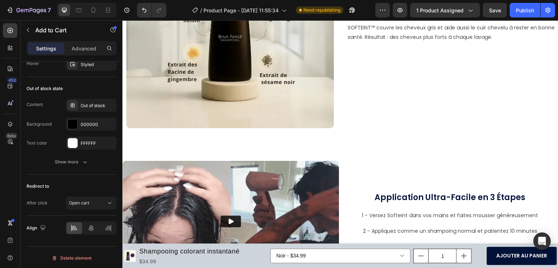
scroll to position [1383, 0]
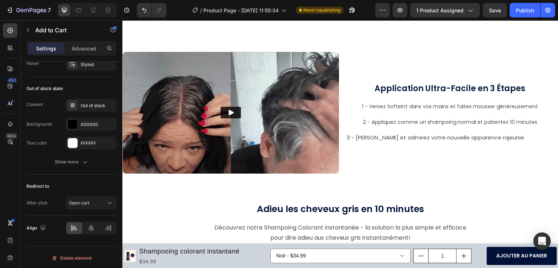
click at [360, 161] on div "Application Ultra-Facile en 3 Étapes Heading 1 - Versez Softeint dans vos mains…" at bounding box center [450, 113] width 216 height 122
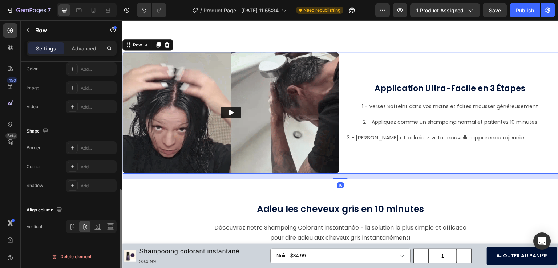
scroll to position [0, 0]
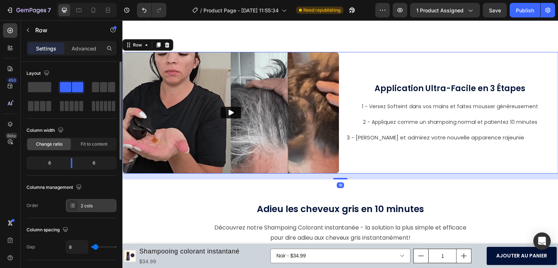
click at [77, 204] on div at bounding box center [73, 205] width 10 height 10
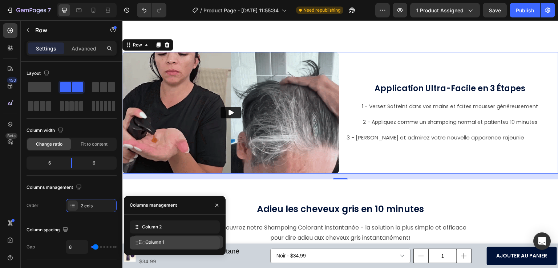
drag, startPoint x: 150, startPoint y: 229, endPoint x: 154, endPoint y: 244, distance: 15.6
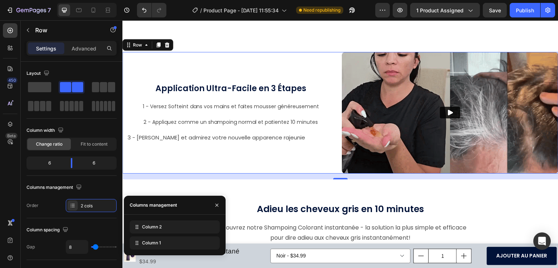
click at [0, 170] on div "450 Beta" at bounding box center [10, 144] width 21 height 248
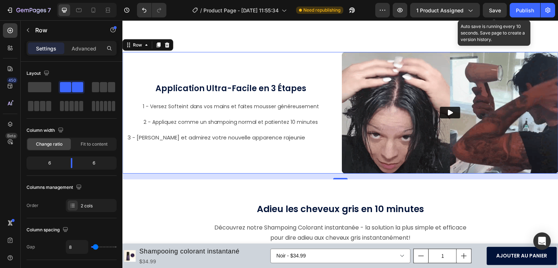
click at [491, 12] on span "Save" at bounding box center [495, 10] width 12 height 6
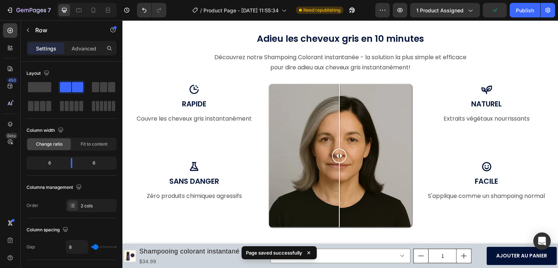
scroll to position [1783, 0]
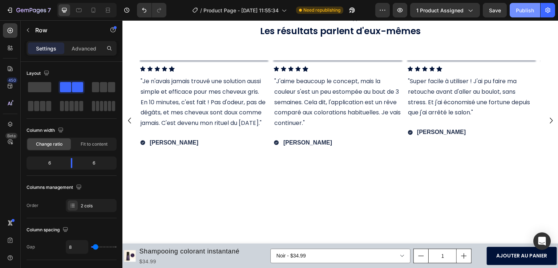
click at [521, 9] on div "Publish" at bounding box center [525, 11] width 18 height 8
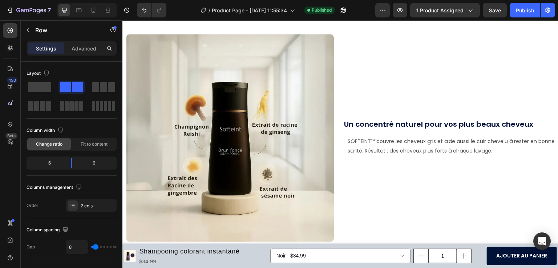
scroll to position [1274, 0]
